Goal: Feedback & Contribution: Submit feedback/report problem

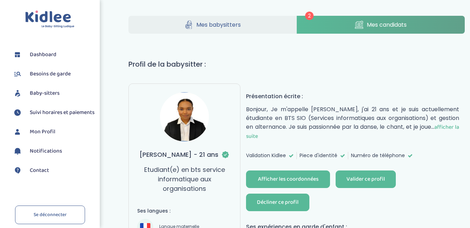
click at [288, 199] on div "Décliner ce profil" at bounding box center [278, 202] width 42 height 8
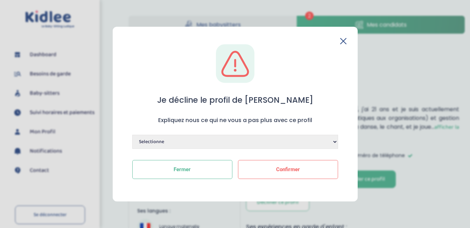
click at [231, 143] on select "Selectionne Manque de dynamisme Manque d'expérience Manque de motivation Dispon…" at bounding box center [235, 141] width 206 height 14
select select "Autre"
click at [132, 134] on select "Selectionne Manque de dynamisme Manque d'expérience Manque de motivation Dispon…" at bounding box center [235, 141] width 206 height 14
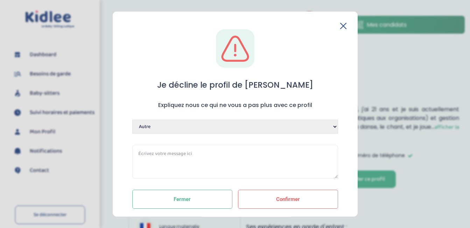
click at [229, 150] on textarea at bounding box center [235, 161] width 206 height 34
click at [216, 154] on textarea "La candidate m'a indiqué que le poste ne répondait pas à toutes ses attentes." at bounding box center [235, 161] width 206 height 34
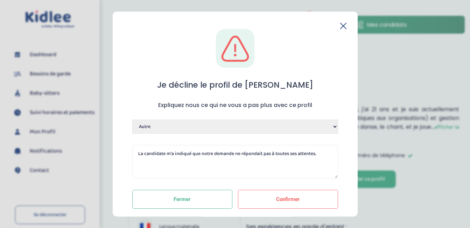
type textarea "La candidate m'a indiqué que notre demande ne répondait pas à toutes ses attent…"
click at [271, 134] on div "Je décline le profil de Léna Expliquez nous ce qui ne vous a pas plus avec ce p…" at bounding box center [235, 124] width 223 height 190
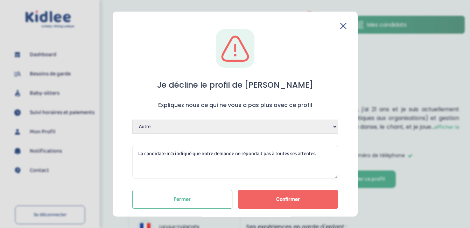
click at [289, 200] on span "Confirmer" at bounding box center [288, 198] width 24 height 6
